Goal: Task Accomplishment & Management: Manage account settings

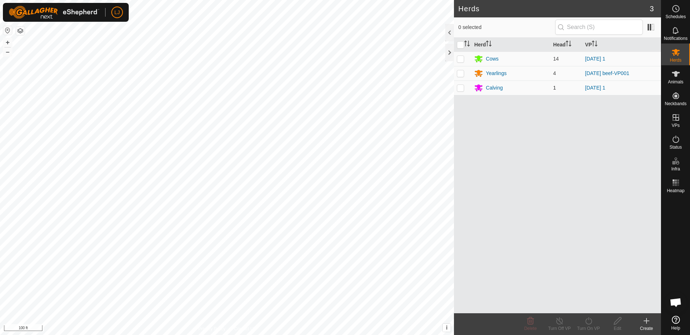
click at [460, 91] on td at bounding box center [462, 88] width 17 height 15
checkbox input "true"
click at [606, 89] on link "[DATE] 1" at bounding box center [595, 88] width 20 height 6
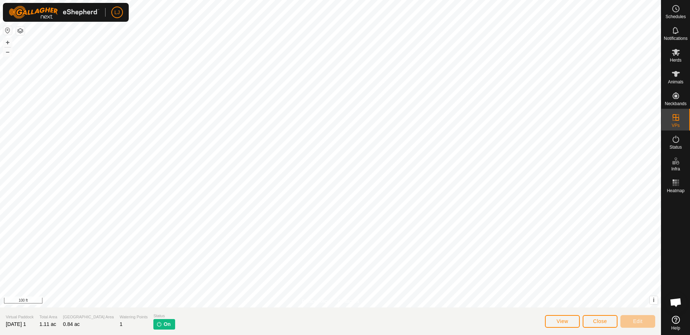
click at [595, 323] on span "Close" at bounding box center [600, 321] width 14 height 6
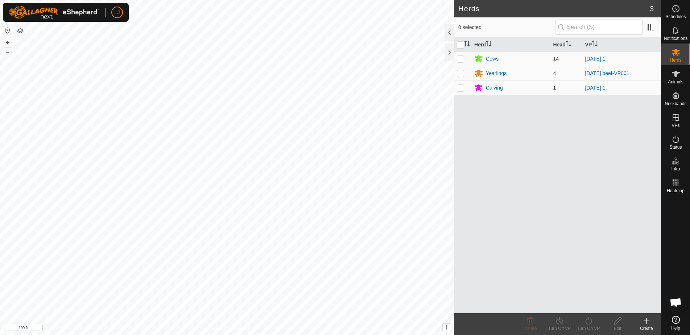
click at [491, 88] on div "Calving" at bounding box center [494, 88] width 17 height 8
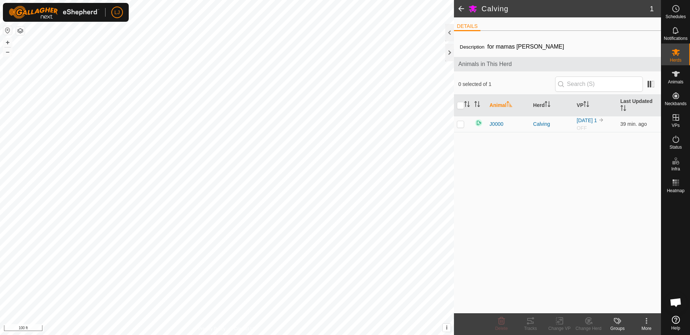
drag, startPoint x: 461, startPoint y: 124, endPoint x: 464, endPoint y: 133, distance: 9.2
click at [461, 124] on p-checkbox at bounding box center [460, 124] width 7 height 6
checkbox input "true"
click at [588, 320] on icon at bounding box center [588, 321] width 5 height 4
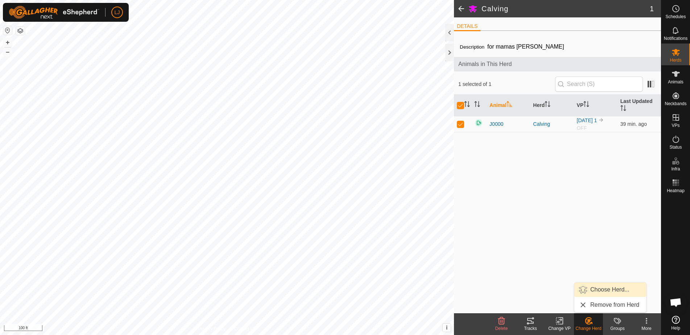
click at [616, 290] on link "Choose Herd..." at bounding box center [611, 290] width 72 height 15
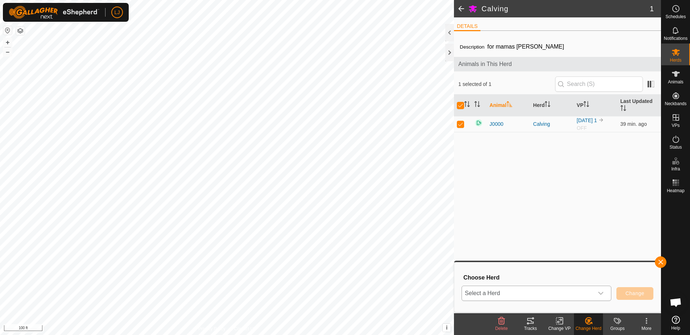
click at [589, 293] on span "Select a Herd" at bounding box center [528, 293] width 132 height 15
click at [503, 244] on li "Cows" at bounding box center [536, 240] width 149 height 18
click at [641, 296] on span "Change" at bounding box center [635, 294] width 19 height 6
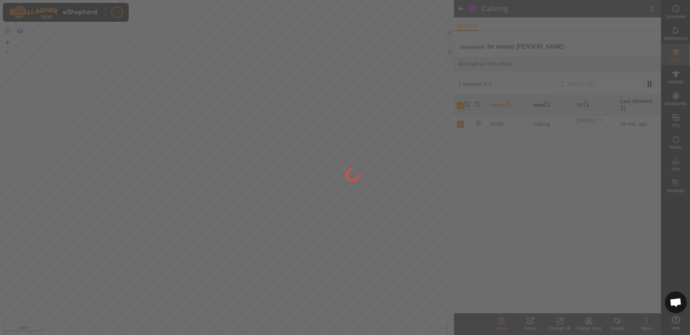
checkbox input "false"
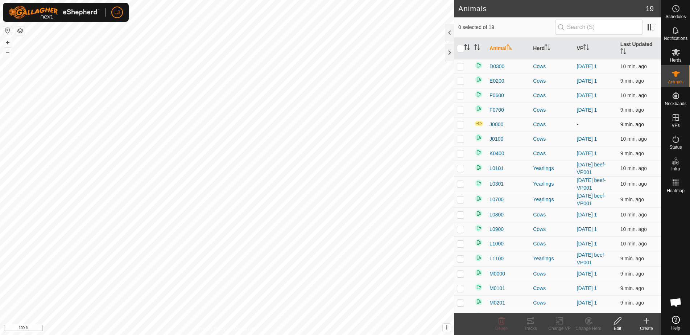
click at [464, 124] on p-checkbox at bounding box center [460, 125] width 7 height 6
checkbox input "true"
click at [592, 322] on icon at bounding box center [588, 321] width 9 height 9
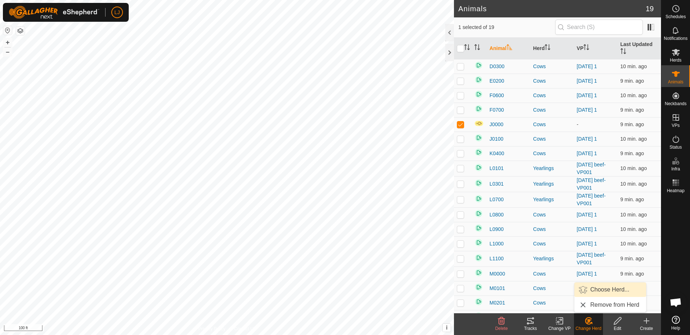
click at [613, 291] on link "Choose Herd..." at bounding box center [611, 290] width 72 height 15
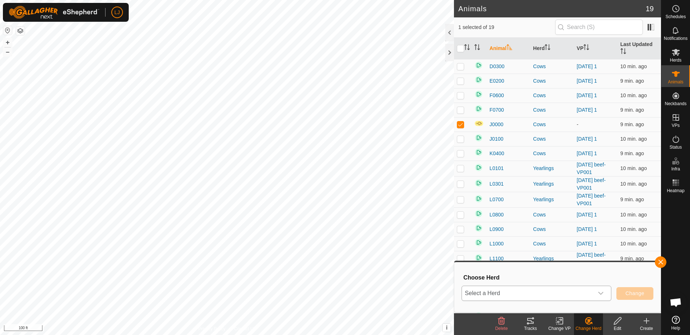
click at [548, 298] on span "Select a Herd" at bounding box center [528, 293] width 132 height 15
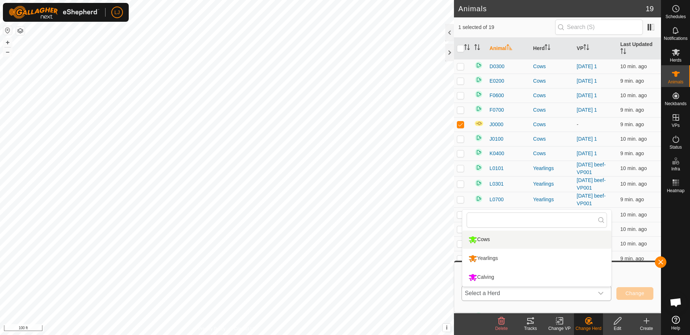
click at [481, 241] on li "Cows" at bounding box center [536, 240] width 149 height 18
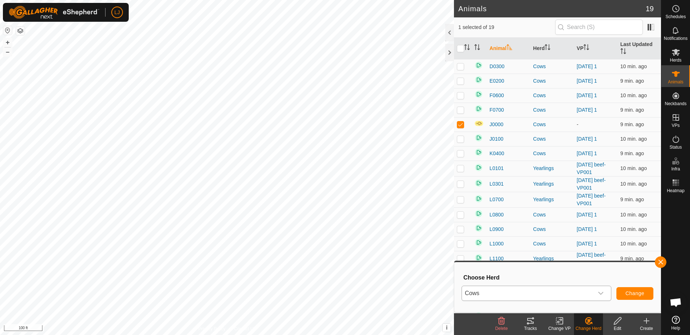
click at [556, 329] on div "Change VP" at bounding box center [559, 328] width 29 height 7
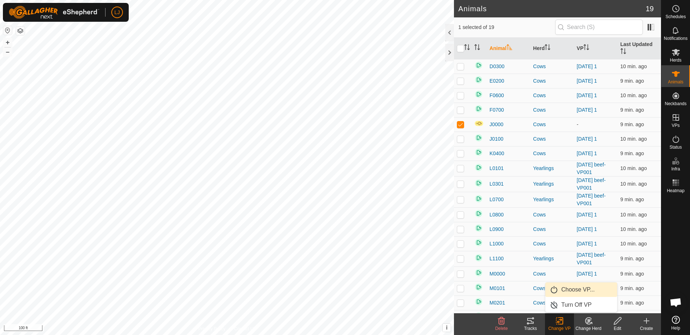
click at [583, 292] on link "Choose VP..." at bounding box center [582, 290] width 72 height 15
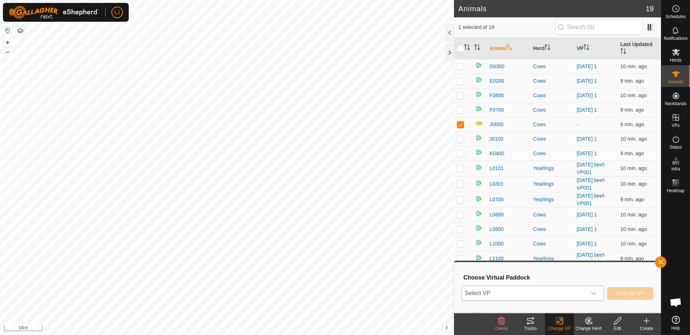
click at [583, 293] on span "Select VP" at bounding box center [524, 293] width 124 height 15
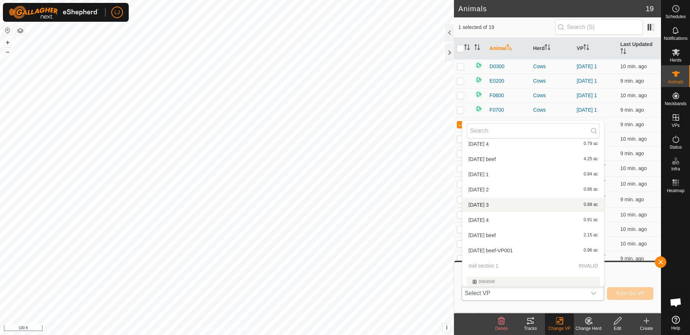
scroll to position [160, 0]
click at [492, 171] on li "[DATE] 1 0.84 ac" at bounding box center [533, 173] width 142 height 15
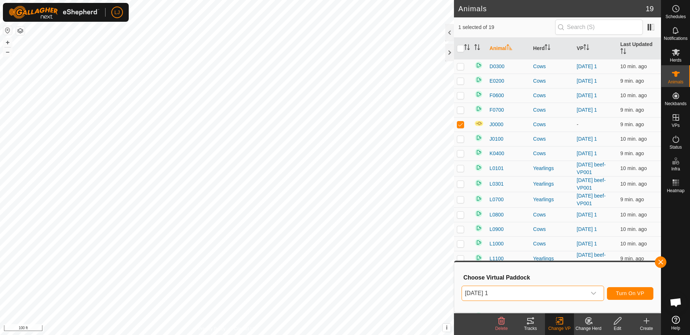
click at [622, 292] on span "Turn On VP" at bounding box center [630, 294] width 28 height 6
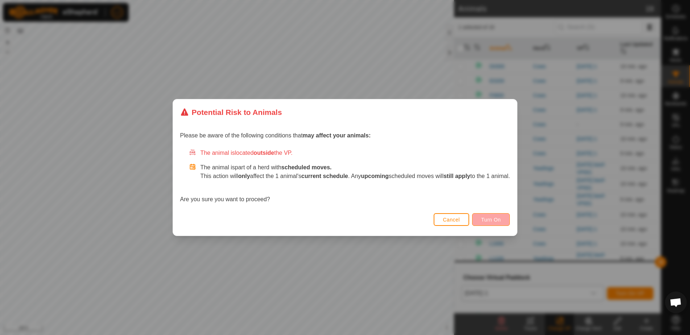
click at [501, 219] on span "Turn On" at bounding box center [491, 220] width 20 height 6
